Goal: Information Seeking & Learning: Find specific page/section

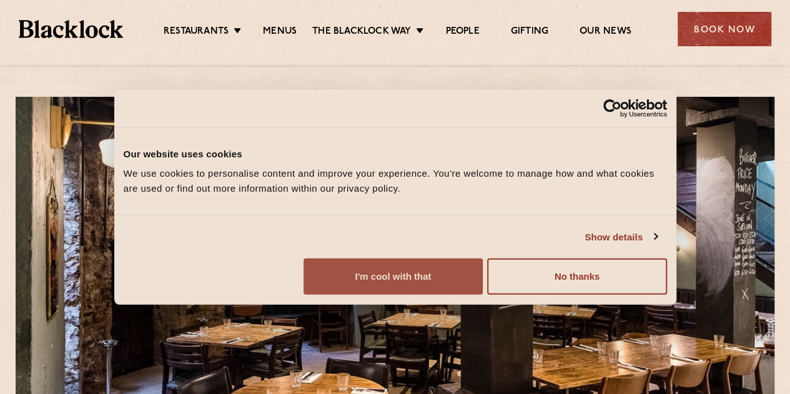
click at [483, 295] on button "I'm cool with that" at bounding box center [392, 276] width 179 height 36
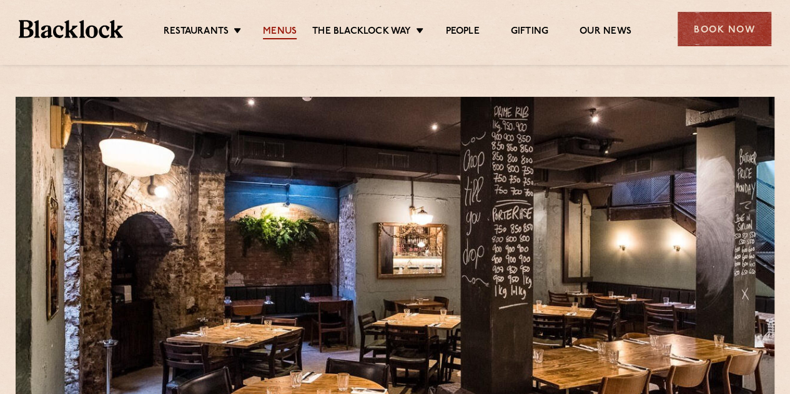
click at [283, 27] on link "Menus" at bounding box center [280, 33] width 34 height 14
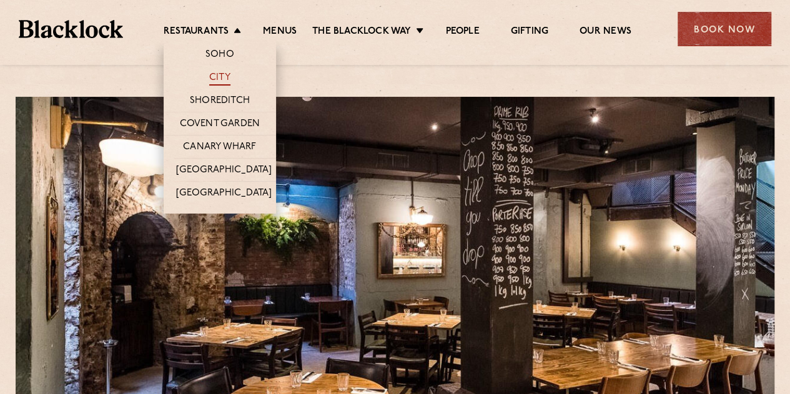
click at [217, 75] on link "City" at bounding box center [219, 79] width 21 height 14
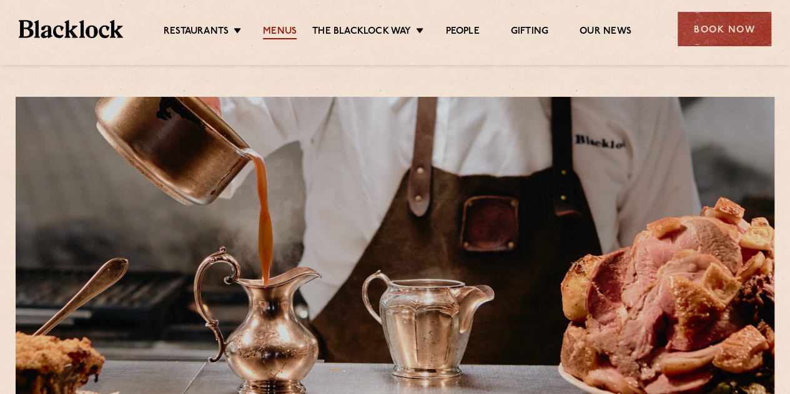
click at [285, 34] on link "Menus" at bounding box center [280, 33] width 34 height 14
click at [279, 37] on link "Menus" at bounding box center [280, 33] width 34 height 14
click at [280, 37] on link "Menus" at bounding box center [280, 33] width 34 height 14
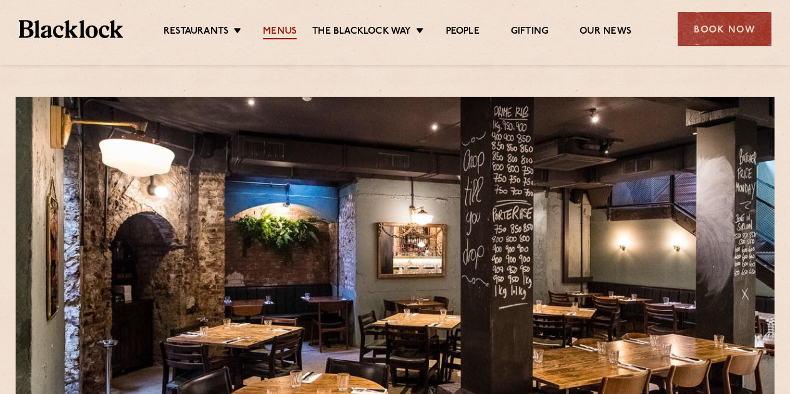
click at [278, 31] on link "Menus" at bounding box center [280, 33] width 34 height 14
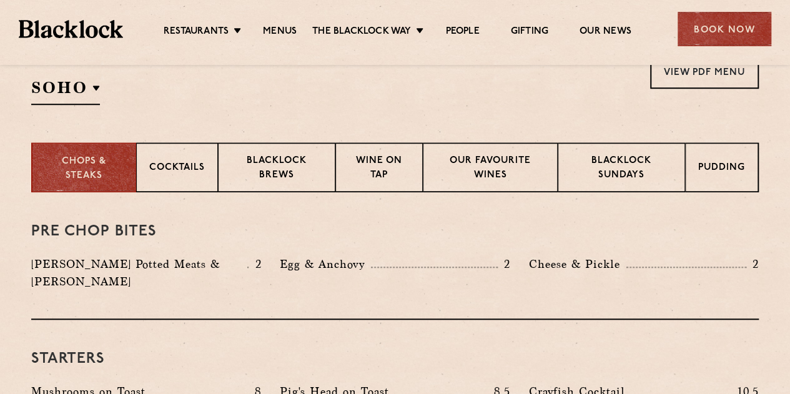
scroll to position [312, 0]
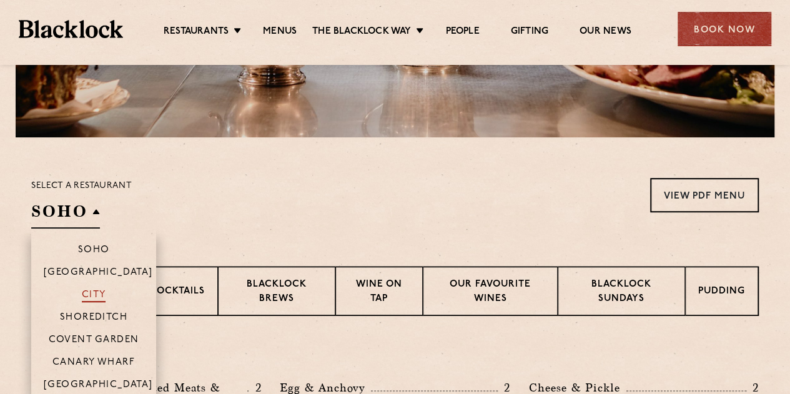
click at [96, 293] on p "City" at bounding box center [94, 296] width 24 height 12
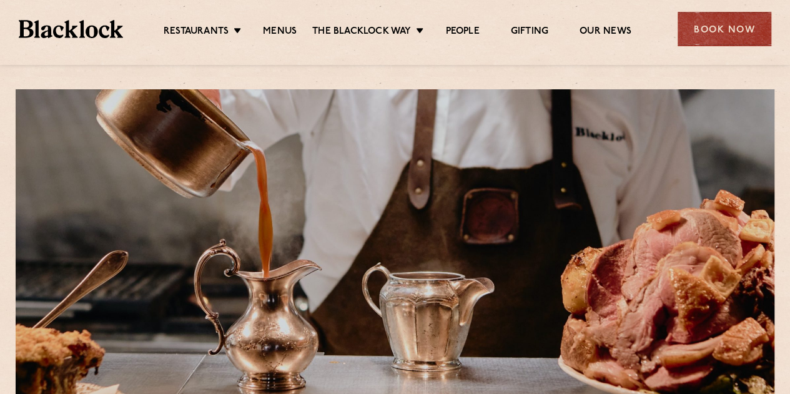
scroll to position [0, 0]
